Goal: Information Seeking & Learning: Learn about a topic

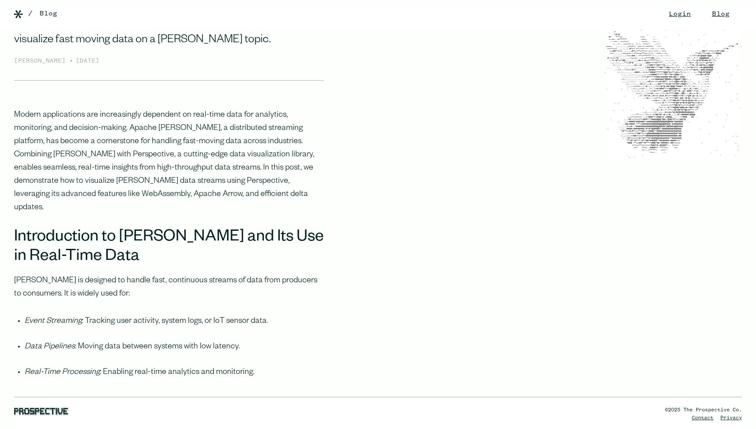
scroll to position [254, 0]
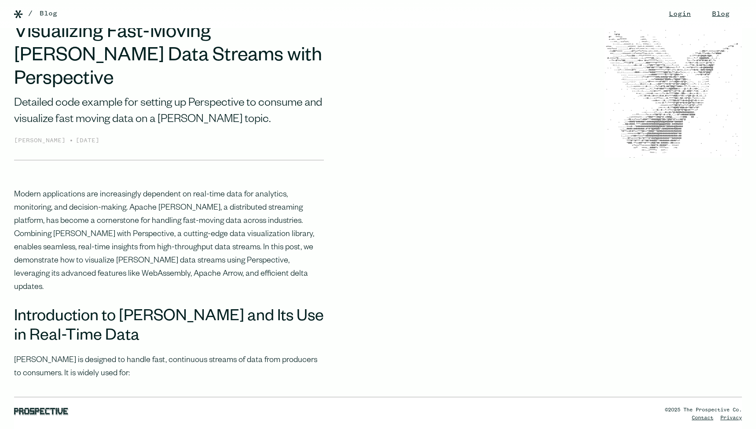
scroll to position [0, 0]
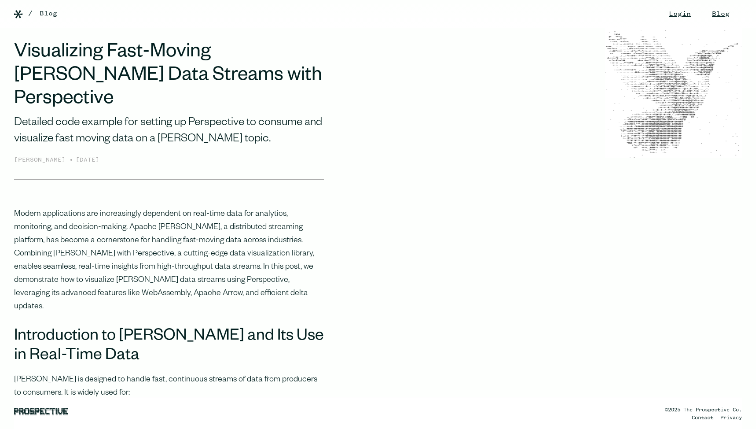
click at [144, 82] on h1 "Visualizing Fast-Moving [PERSON_NAME] Data Streams with Perspective" at bounding box center [169, 77] width 310 height 70
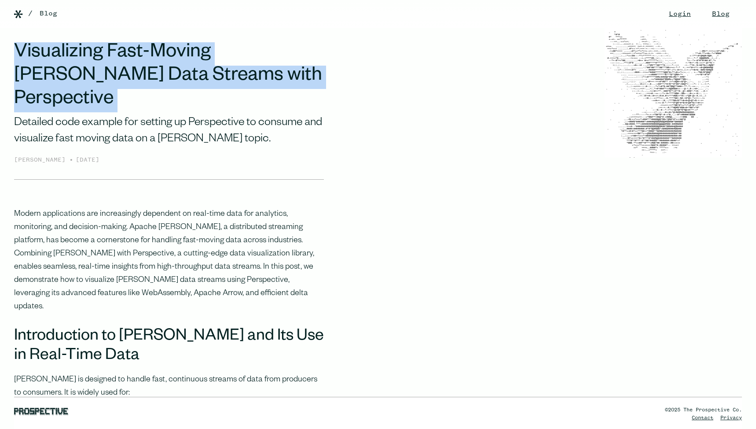
click at [144, 82] on h1 "Visualizing Fast-Moving [PERSON_NAME] Data Streams with Perspective" at bounding box center [169, 77] width 310 height 70
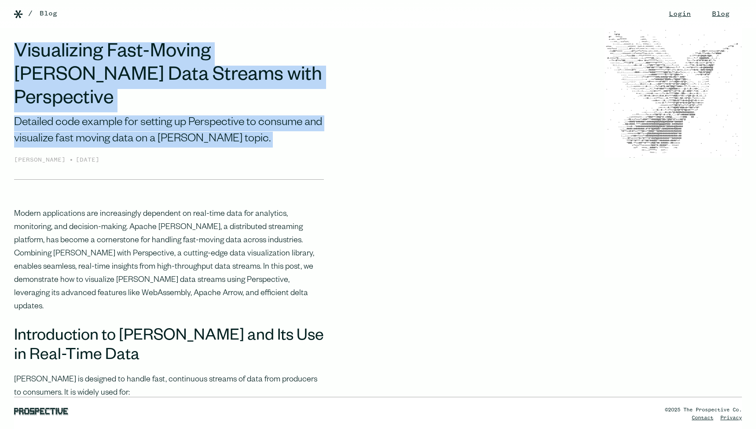
drag, startPoint x: 144, startPoint y: 82, endPoint x: 171, endPoint y: 120, distance: 46.7
click at [171, 120] on div "Visualizing Fast-Moving [PERSON_NAME] Data Streams with Perspective Detailed co…" at bounding box center [169, 110] width 310 height 137
click at [173, 119] on div "Detailed code example for setting up Perspective to consume and visualize fast …" at bounding box center [169, 131] width 310 height 32
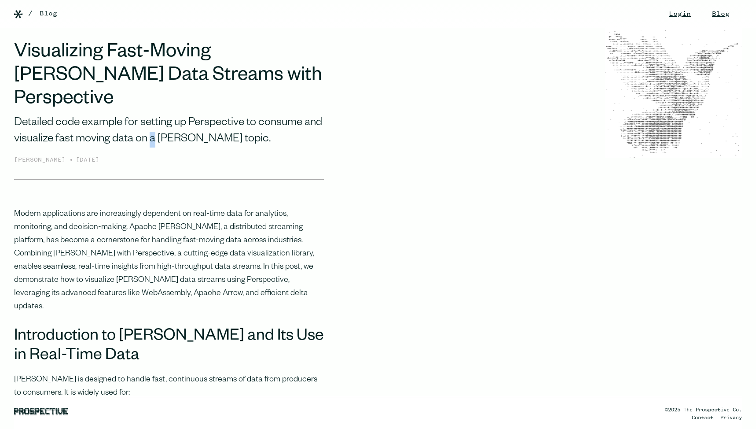
click at [173, 119] on div "Detailed code example for setting up Perspective to consume and visualize fast …" at bounding box center [169, 131] width 310 height 32
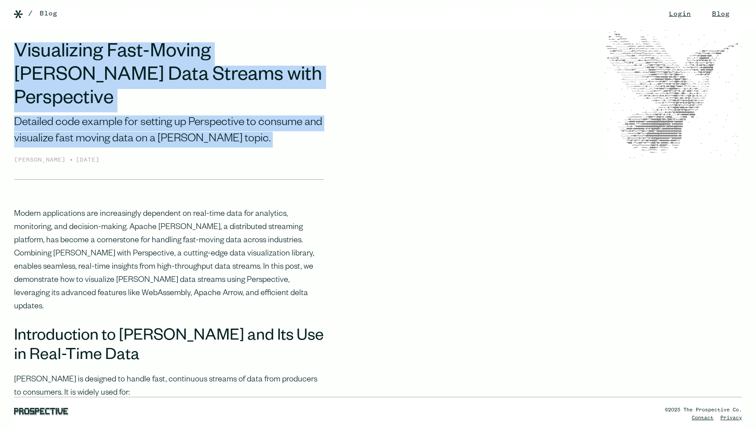
drag, startPoint x: 173, startPoint y: 119, endPoint x: 165, endPoint y: 55, distance: 64.8
click at [165, 55] on div "Visualizing Fast-Moving [PERSON_NAME] Data Streams with Perspective Detailed co…" at bounding box center [169, 110] width 310 height 137
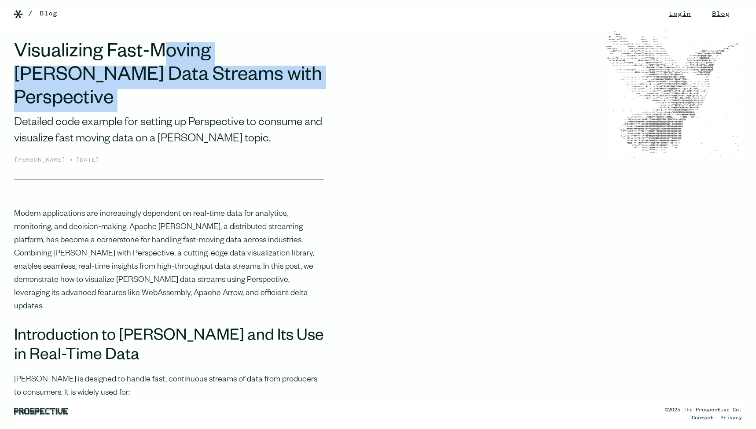
click at [165, 52] on h1 "Visualizing Fast-Moving [PERSON_NAME] Data Streams with Perspective" at bounding box center [169, 77] width 310 height 70
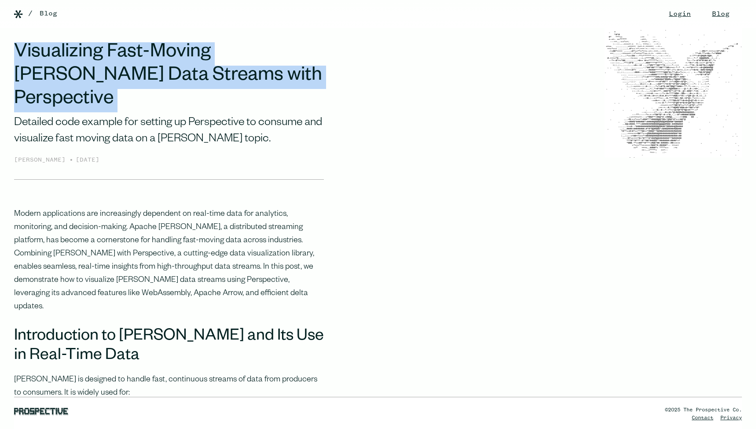
drag, startPoint x: 165, startPoint y: 52, endPoint x: 165, endPoint y: 103, distance: 50.6
click at [163, 97] on div "Visualizing Fast-Moving [PERSON_NAME] Data Streams with Perspective Detailed co…" at bounding box center [169, 110] width 310 height 137
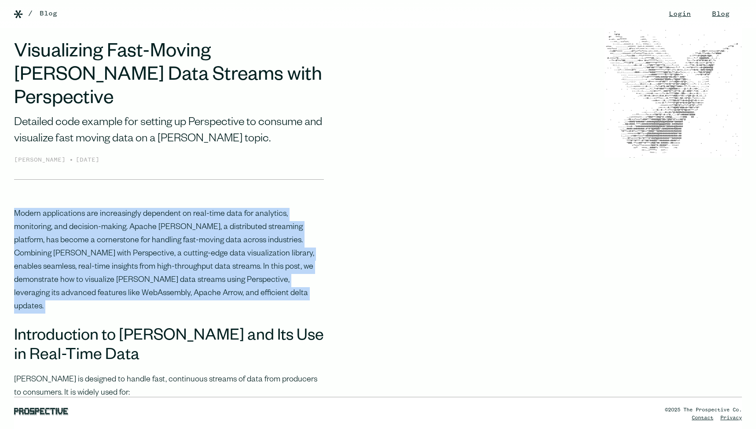
drag, startPoint x: 424, startPoint y: 270, endPoint x: 446, endPoint y: 180, distance: 92.6
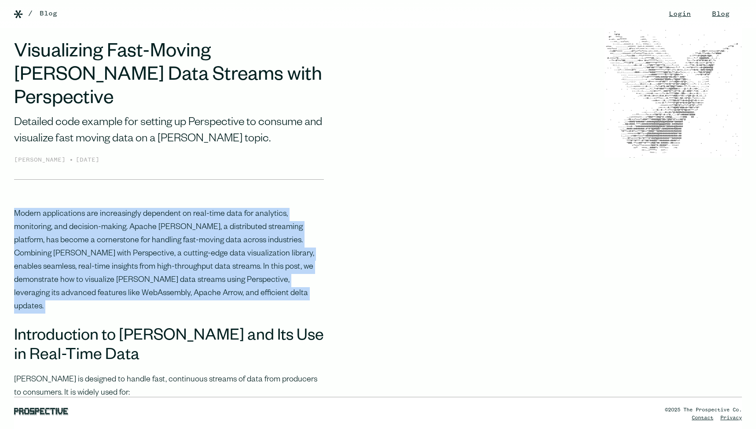
drag, startPoint x: 447, startPoint y: 174, endPoint x: 441, endPoint y: 254, distance: 80.0
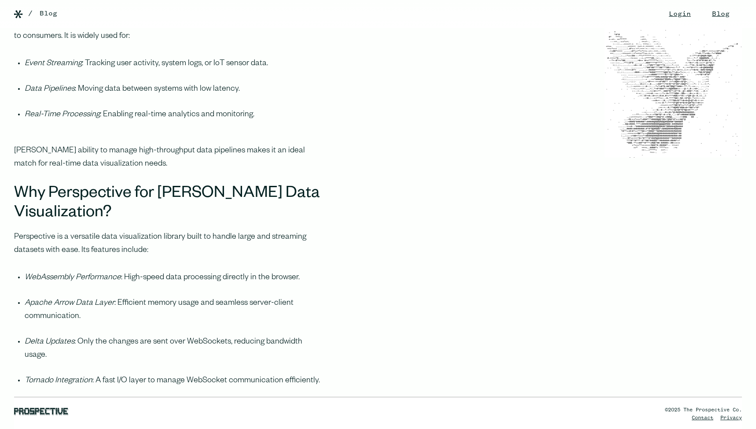
scroll to position [366, 0]
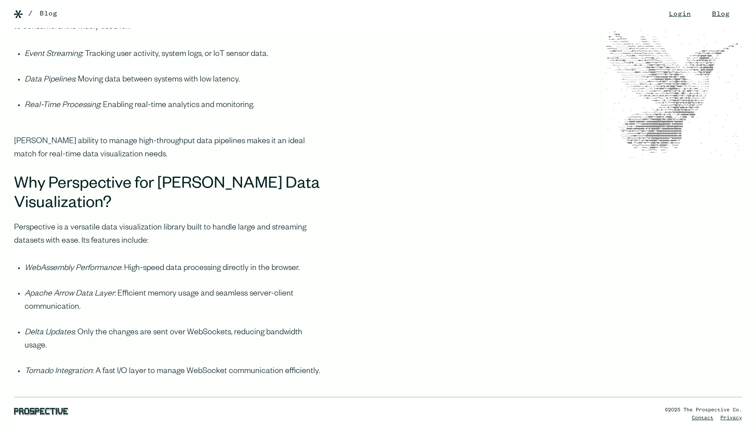
click at [80, 221] on p "Perspective is a versatile data visualization library built to handle large and…" at bounding box center [169, 234] width 310 height 26
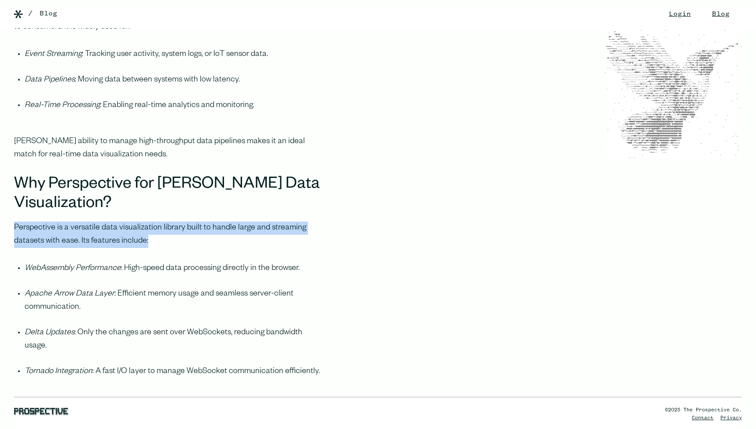
click at [80, 221] on p "Perspective is a versatile data visualization library built to handle large and…" at bounding box center [169, 234] width 310 height 26
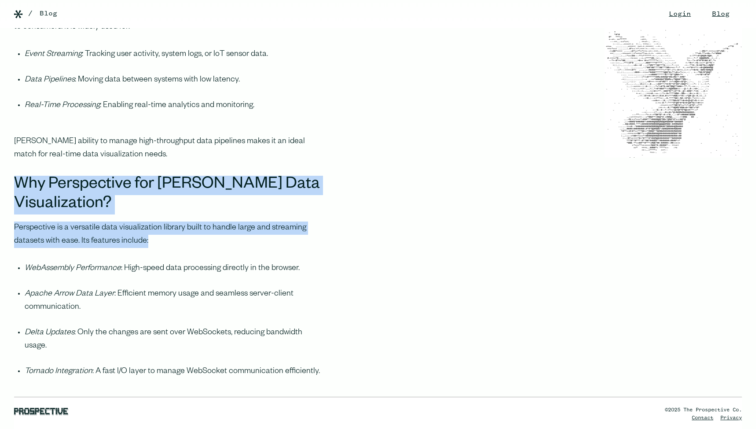
drag, startPoint x: 80, startPoint y: 207, endPoint x: 118, endPoint y: 150, distance: 68.6
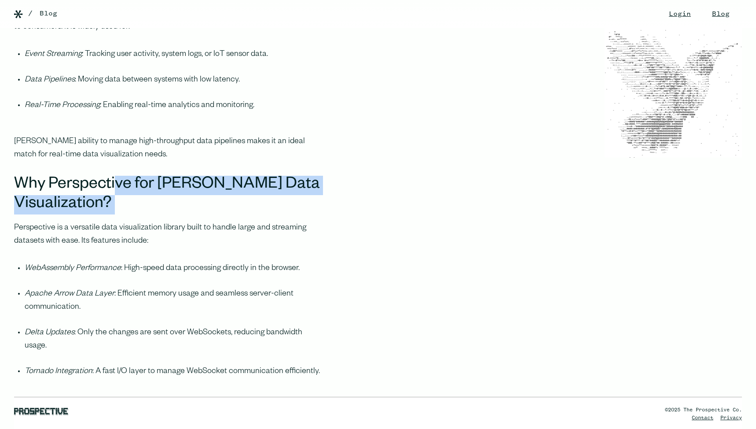
click at [119, 176] on h2 "Why Perspective for [PERSON_NAME] Data Visualization?" at bounding box center [169, 195] width 310 height 39
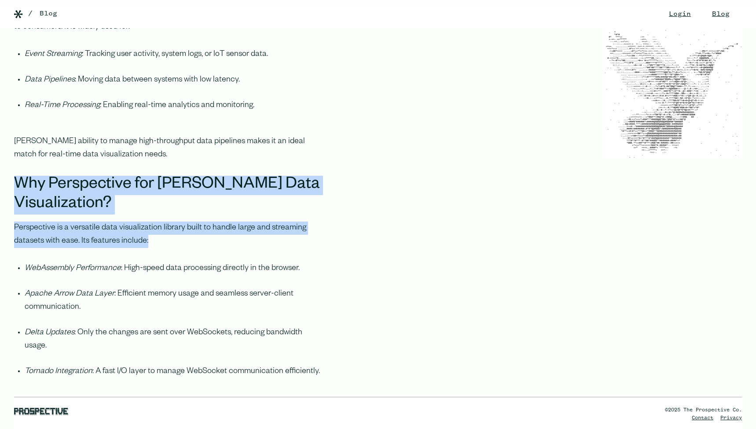
drag, startPoint x: 119, startPoint y: 151, endPoint x: 113, endPoint y: 189, distance: 38.3
click at [113, 221] on p "Perspective is a versatile data visualization library built to handle large and…" at bounding box center [169, 234] width 310 height 26
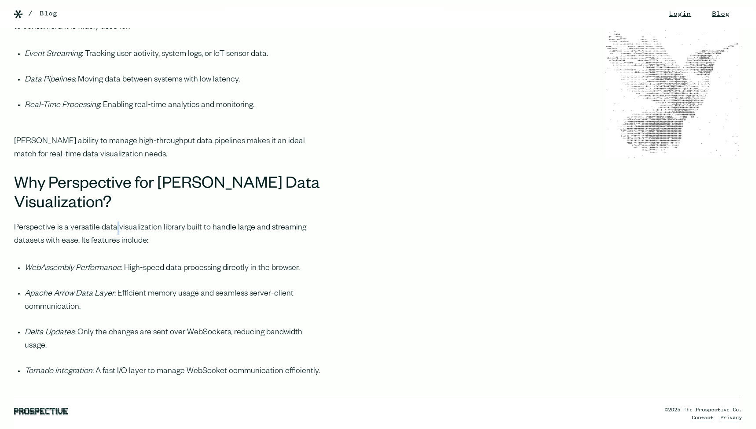
click at [113, 221] on p "Perspective is a versatile data visualization library built to handle large and…" at bounding box center [169, 234] width 310 height 26
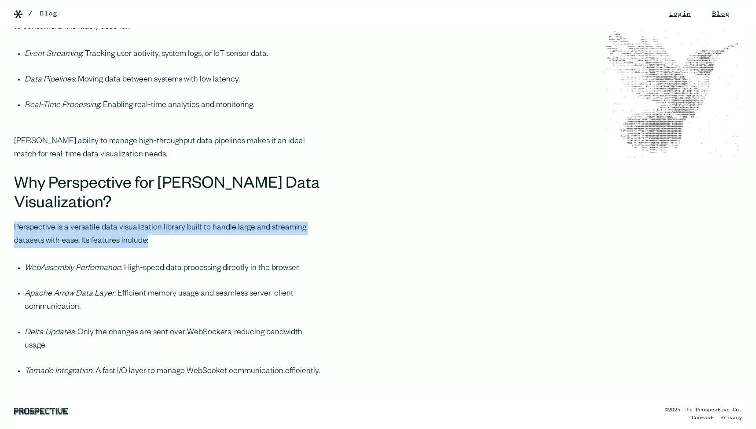
click at [114, 221] on p "Perspective is a versatile data visualization library built to handle large and…" at bounding box center [169, 234] width 310 height 26
click at [109, 221] on p "Perspective is a versatile data visualization library built to handle large and…" at bounding box center [169, 234] width 310 height 26
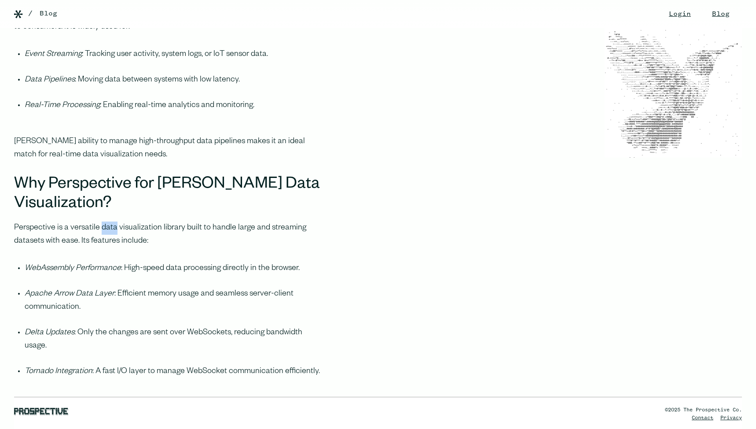
click at [109, 221] on p "Perspective is a versatile data visualization library built to handle large and…" at bounding box center [169, 234] width 310 height 26
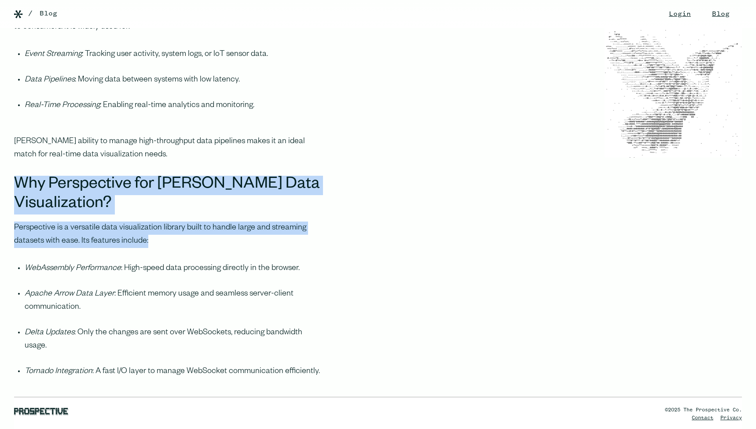
drag, startPoint x: 109, startPoint y: 191, endPoint x: 122, endPoint y: 162, distance: 31.9
click at [122, 176] on h2 "Why Perspective for [PERSON_NAME] Data Visualization?" at bounding box center [169, 195] width 310 height 39
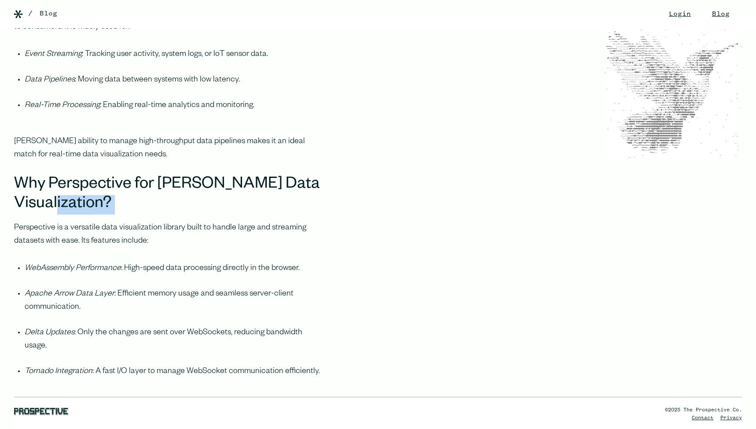
click at [122, 176] on h2 "Why Perspective for [PERSON_NAME] Data Visualization?" at bounding box center [169, 195] width 310 height 39
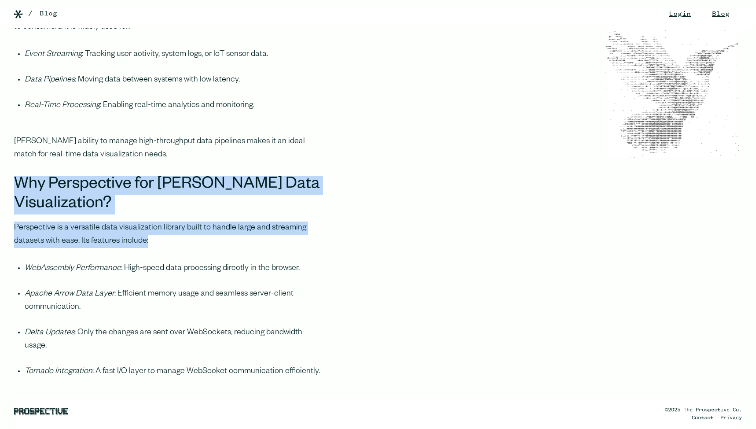
drag, startPoint x: 122, startPoint y: 162, endPoint x: 120, endPoint y: 213, distance: 51.1
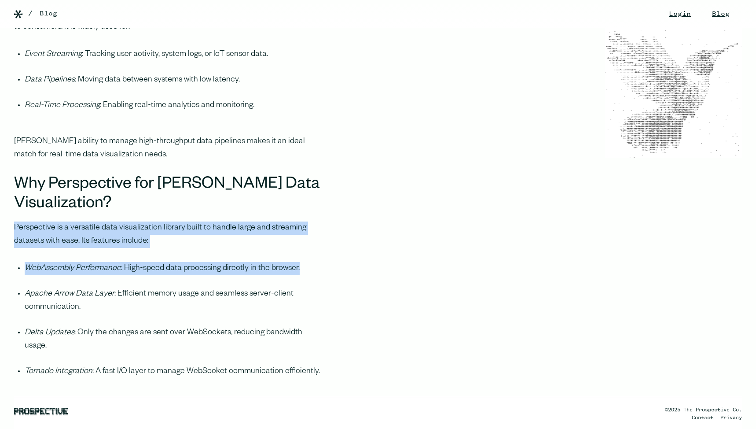
drag, startPoint x: 121, startPoint y: 213, endPoint x: 128, endPoint y: 165, distance: 48.9
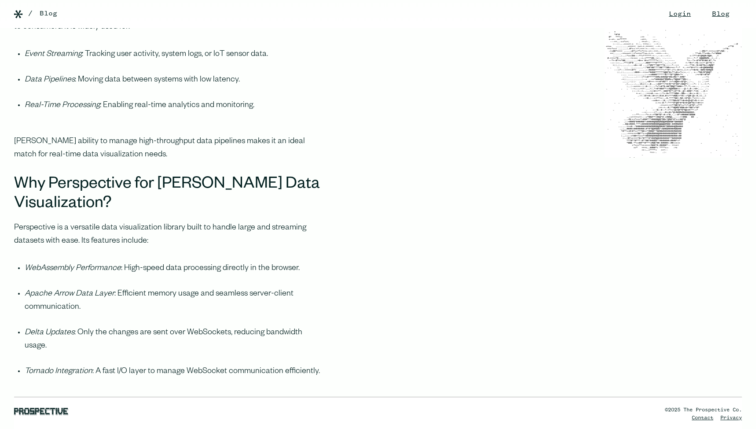
click at [133, 176] on h2 "Why Perspective for [PERSON_NAME] Data Visualization?" at bounding box center [169, 195] width 310 height 39
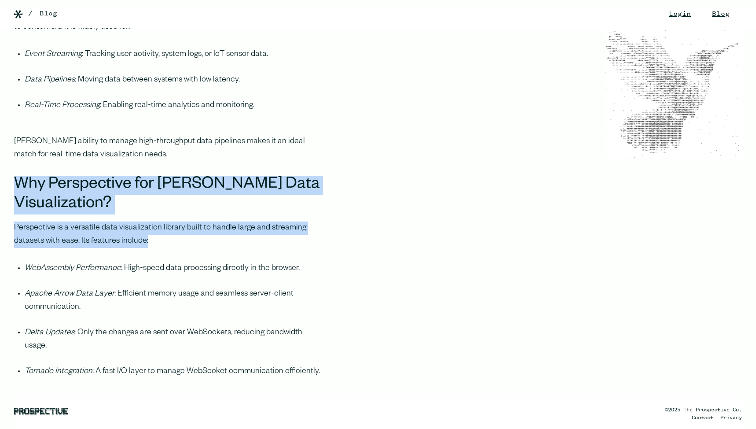
drag, startPoint x: 133, startPoint y: 145, endPoint x: 125, endPoint y: 208, distance: 63.0
click at [126, 221] on p "Perspective is a versatile data visualization library built to handle large and…" at bounding box center [169, 234] width 310 height 26
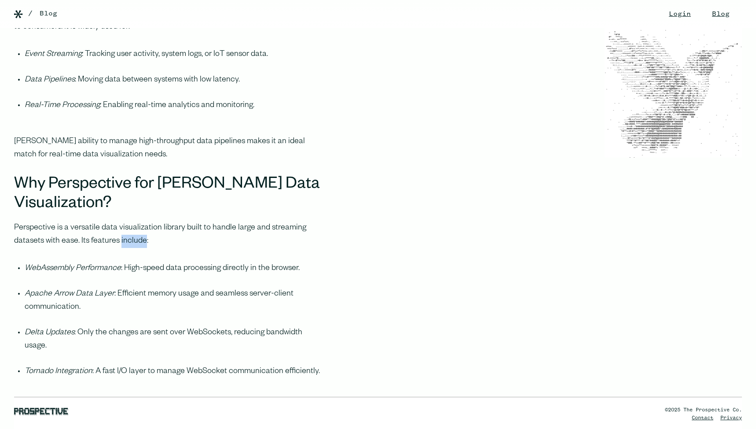
click at [126, 221] on p "Perspective is a versatile data visualization library built to handle large and…" at bounding box center [169, 234] width 310 height 26
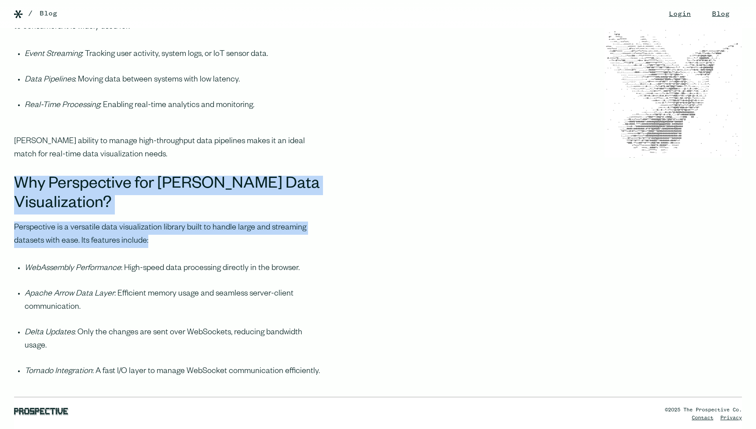
drag, startPoint x: 126, startPoint y: 208, endPoint x: 134, endPoint y: 151, distance: 57.4
click at [134, 176] on h2 "Why Perspective for [PERSON_NAME] Data Visualization?" at bounding box center [169, 195] width 310 height 39
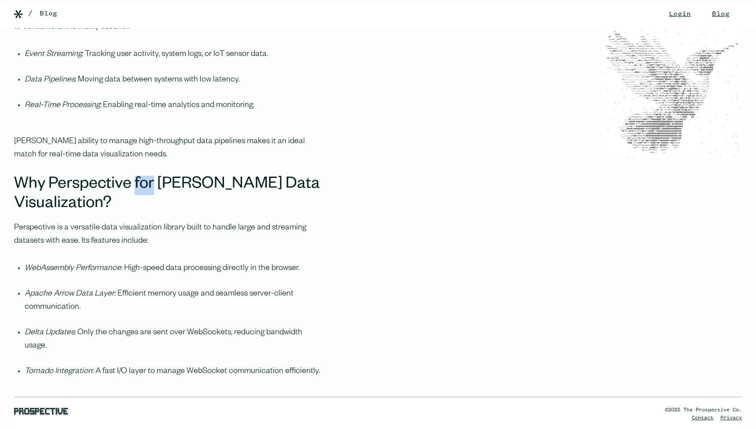
click at [134, 176] on h2 "Why Perspective for [PERSON_NAME] Data Visualization?" at bounding box center [169, 195] width 310 height 39
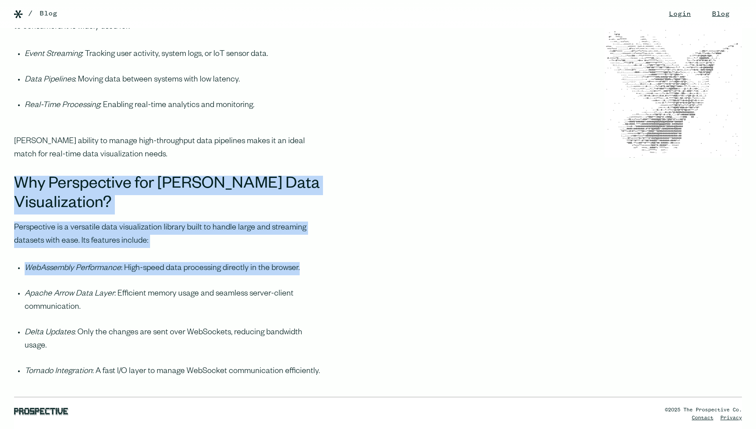
drag, startPoint x: 134, startPoint y: 151, endPoint x: 115, endPoint y: 220, distance: 71.7
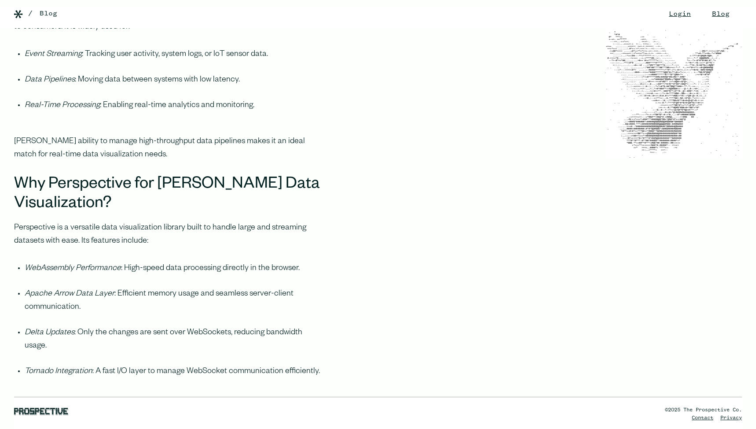
click at [84, 176] on h2 "Why Perspective for [PERSON_NAME] Data Visualization?" at bounding box center [169, 195] width 310 height 39
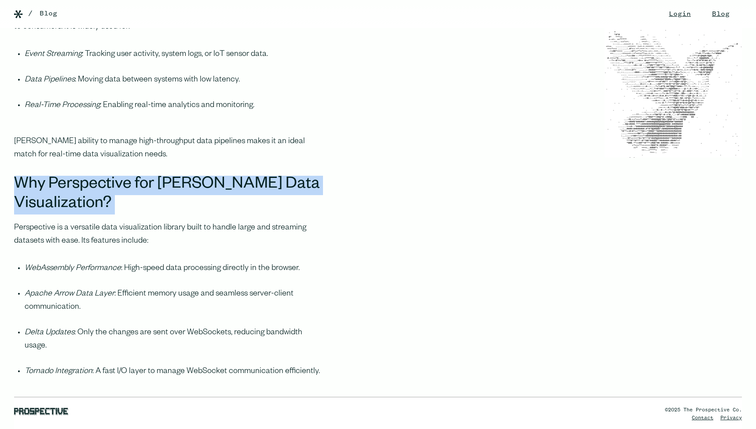
click at [84, 176] on h2 "Why Perspective for [PERSON_NAME] Data Visualization?" at bounding box center [169, 195] width 310 height 39
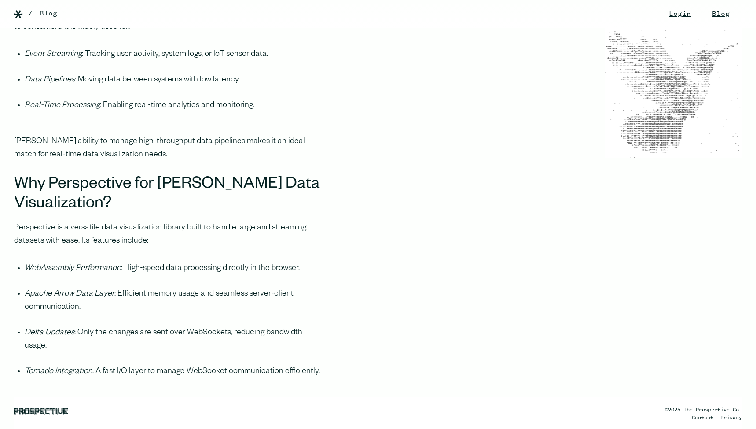
click at [131, 221] on p "Perspective is a versatile data visualization library built to handle large and…" at bounding box center [169, 234] width 310 height 26
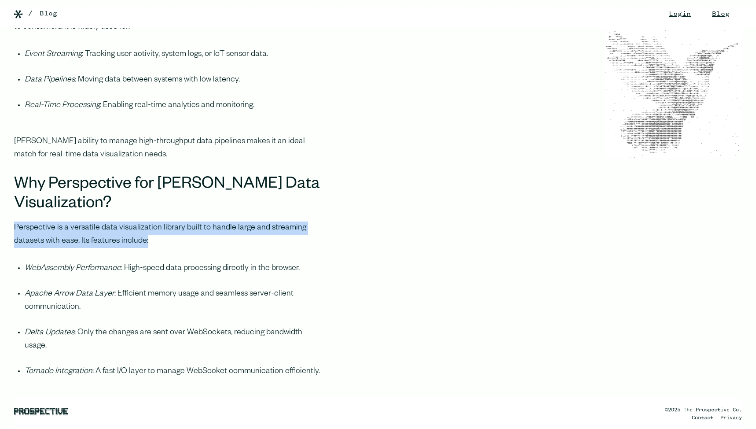
click at [131, 221] on p "Perspective is a versatile data visualization library built to handle large and…" at bounding box center [169, 234] width 310 height 26
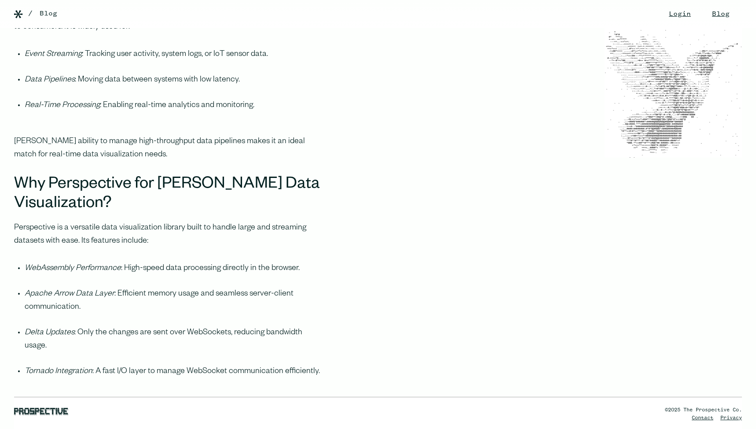
click at [152, 176] on h2 "Why Perspective for [PERSON_NAME] Data Visualization?" at bounding box center [169, 195] width 310 height 39
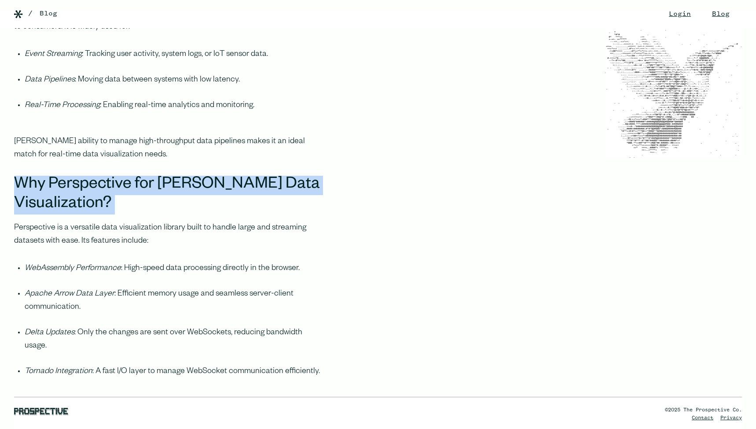
click at [152, 176] on h2 "Why Perspective for [PERSON_NAME] Data Visualization?" at bounding box center [169, 195] width 310 height 39
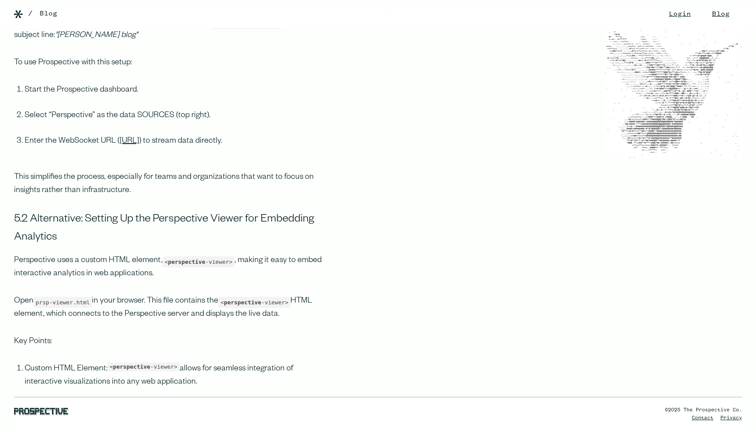
scroll to position [1998, 0]
